Goal: Navigation & Orientation: Find specific page/section

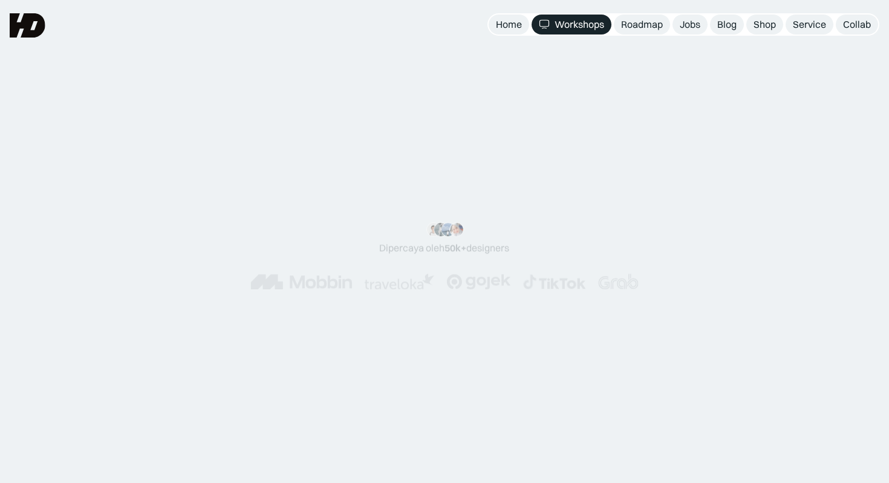
scroll to position [1504, 0]
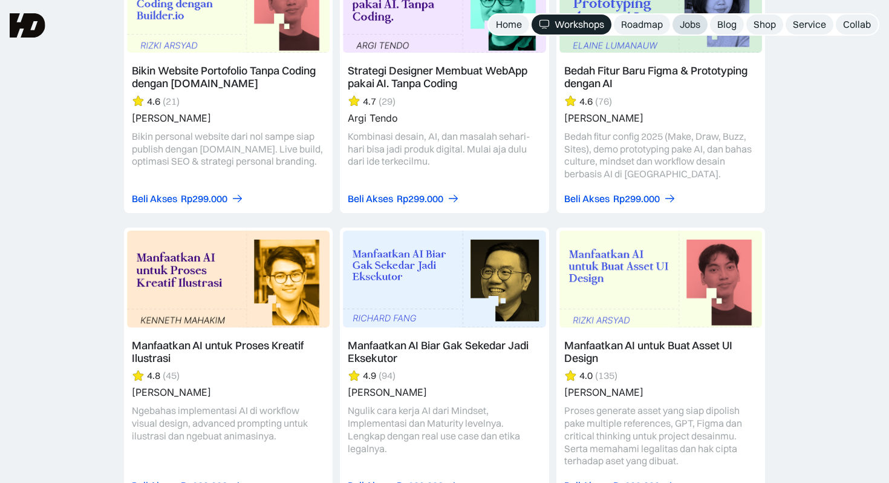
click at [687, 29] on div "Jobs" at bounding box center [690, 24] width 21 height 13
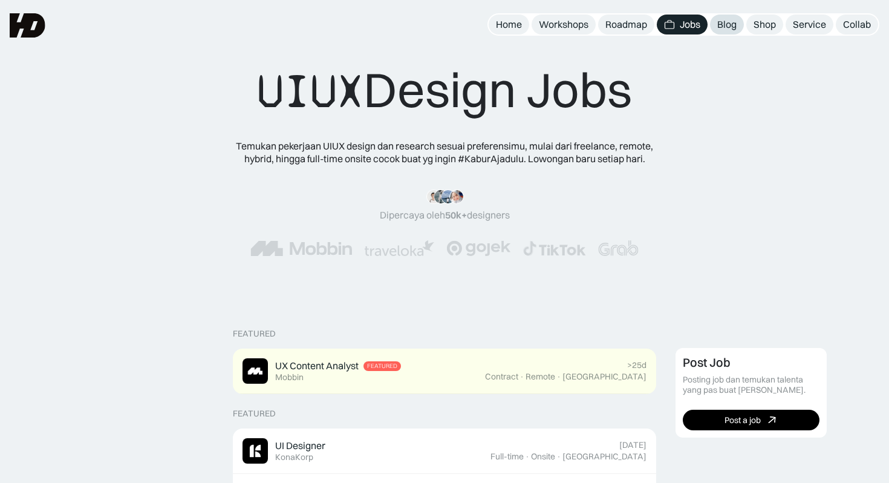
click at [727, 30] on div "Blog" at bounding box center [726, 24] width 19 height 13
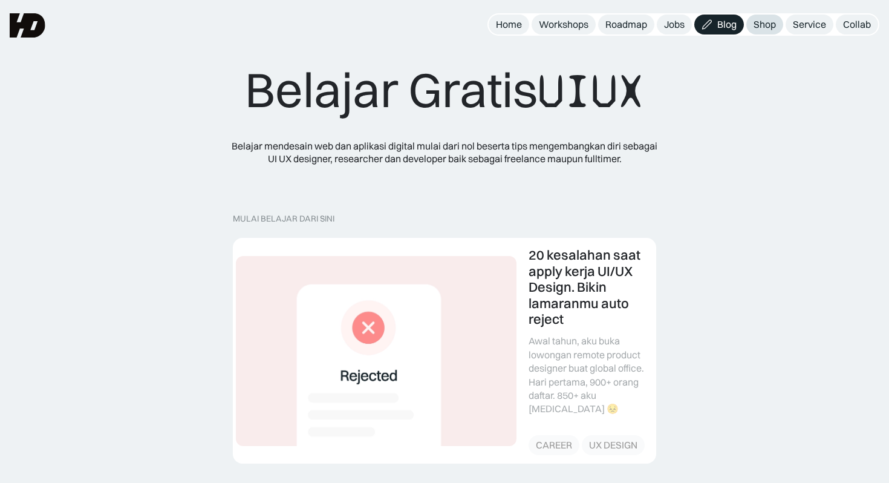
click at [761, 28] on div "Shop" at bounding box center [765, 24] width 22 height 13
